Goal: Task Accomplishment & Management: Use online tool/utility

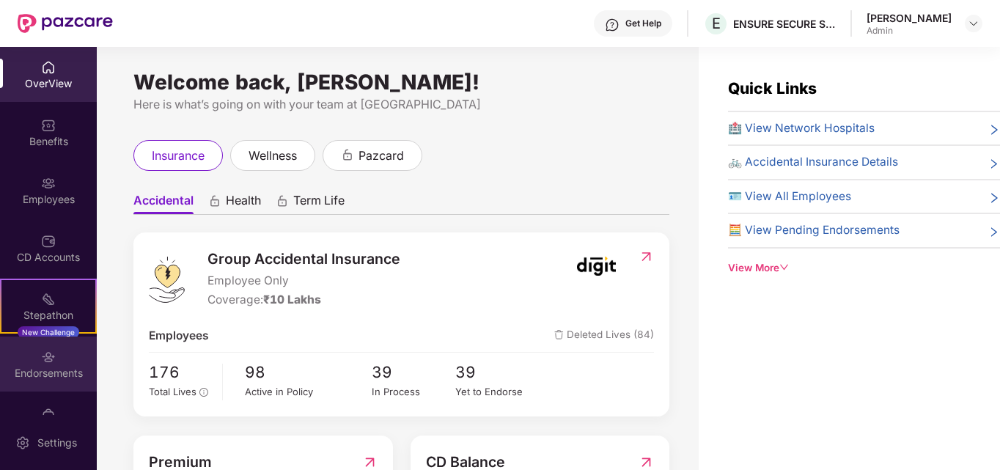
click at [62, 372] on div "Endorsements" at bounding box center [48, 373] width 97 height 15
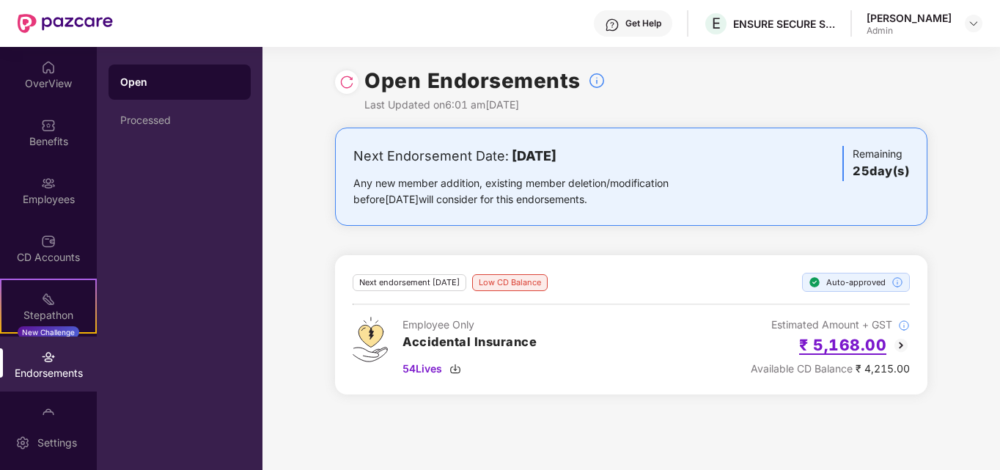
click at [832, 339] on h2 "₹ 5,168.00" at bounding box center [842, 345] width 87 height 24
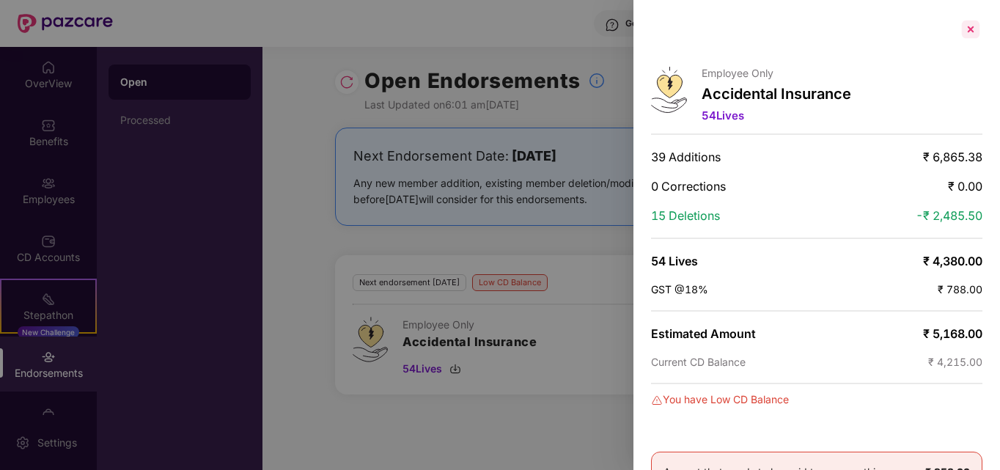
click at [960, 32] on div at bounding box center [970, 29] width 23 height 23
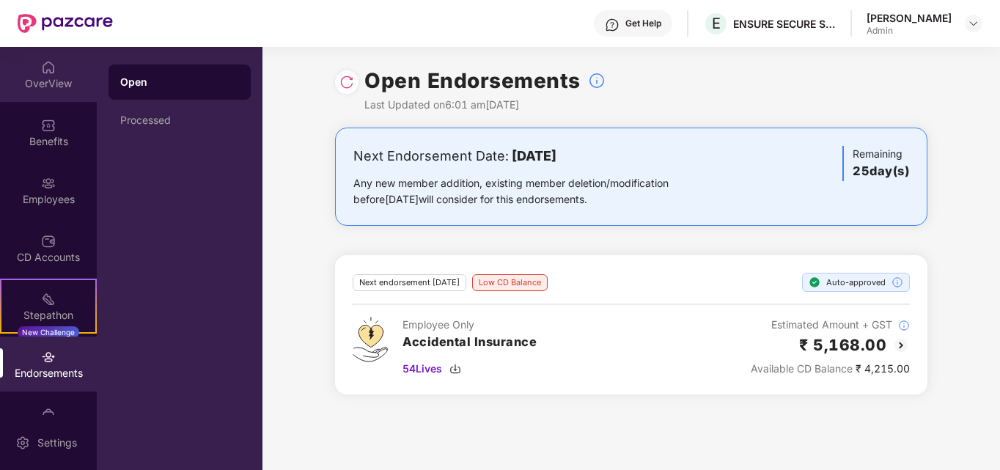
click at [49, 76] on div "OverView" at bounding box center [48, 83] width 97 height 15
